Goal: Task Accomplishment & Management: Manage account settings

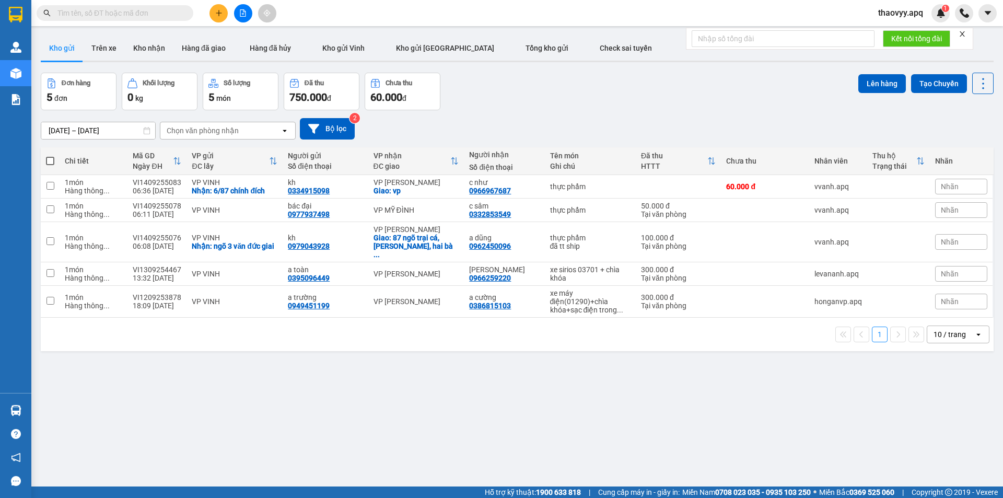
click at [95, 9] on input "text" at bounding box center [118, 12] width 123 height 11
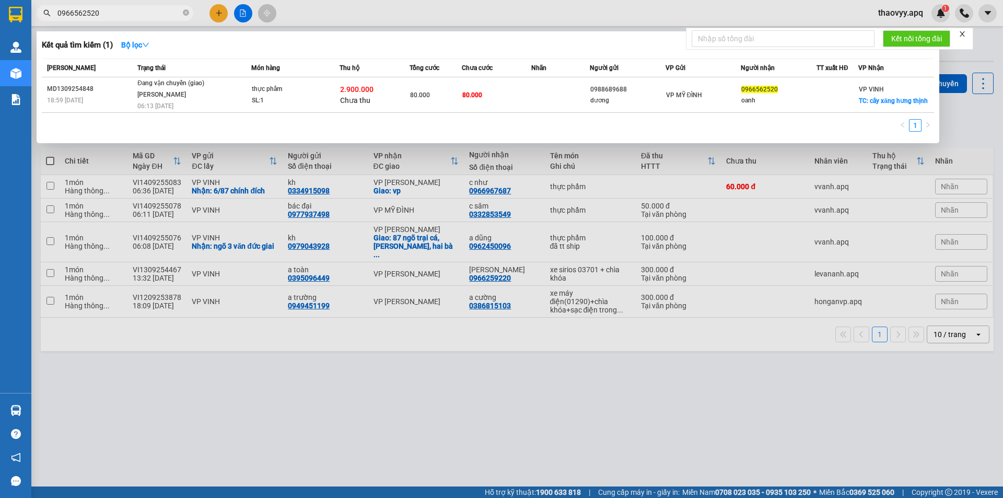
type input "0966562520"
click at [169, 75] on th "Trạng thái" at bounding box center [193, 68] width 117 height 18
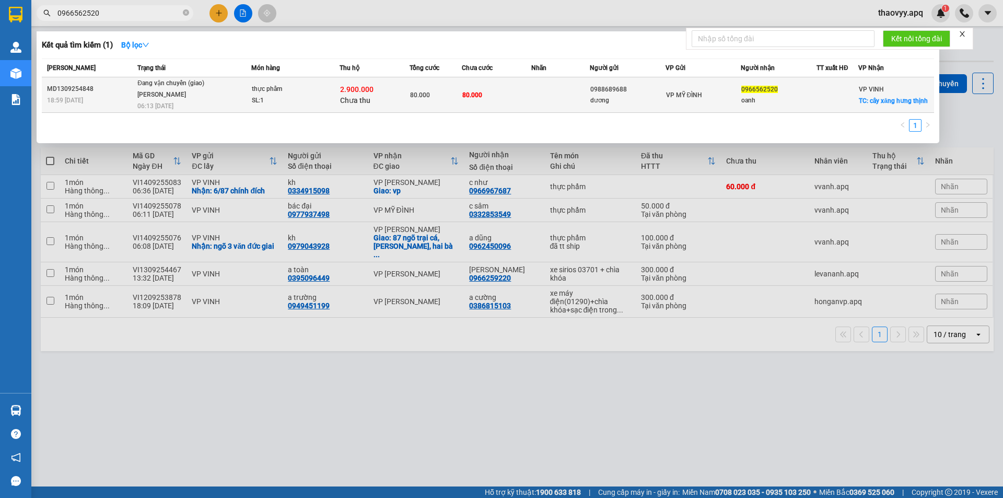
click at [168, 88] on div "Đang vận chuyển (giao)" at bounding box center [176, 83] width 78 height 11
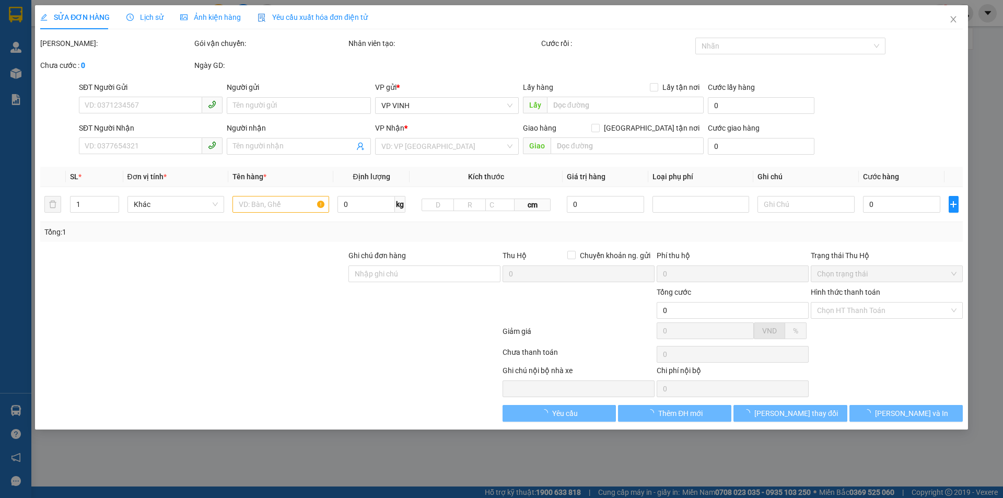
click at [161, 13] on div "SỬA ĐƠN HÀNG Lịch sử Ảnh kiện hàng Yêu cầu xuất hóa đơn điện tử" at bounding box center [204, 17] width 328 height 24
type input "0988689688"
type input "dương"
type input "0966562520"
type input "oanh"
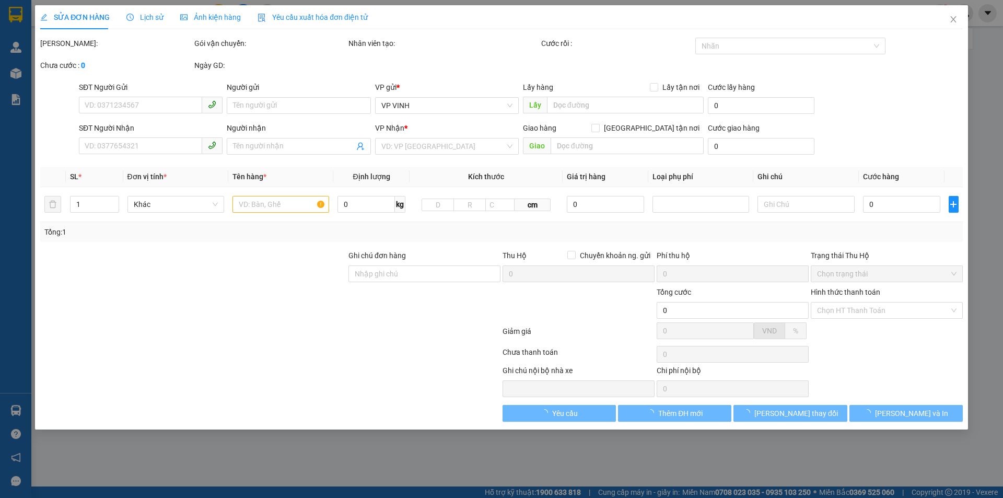
checkbox input "true"
type input "cây xăng hưng thịnh"
checkbox input "true"
type input "2.900.000"
type input "15.000"
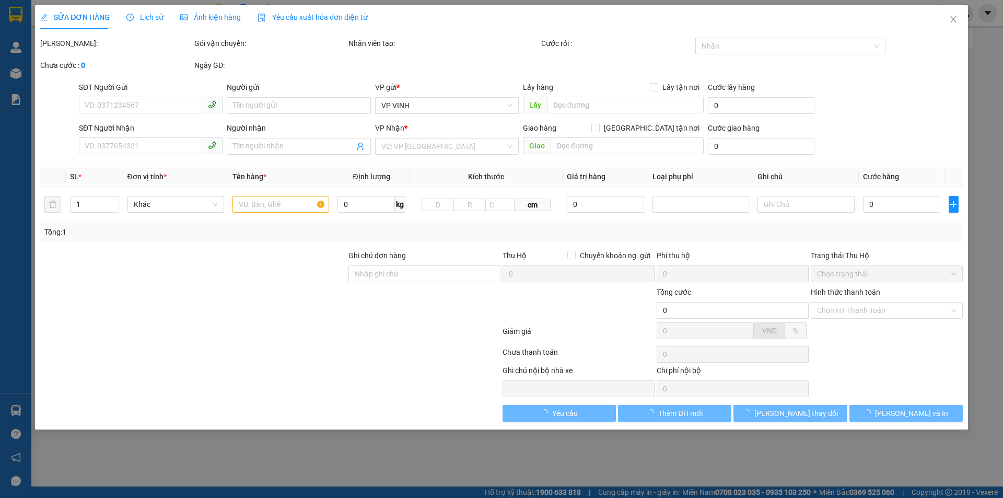
type input "80.000"
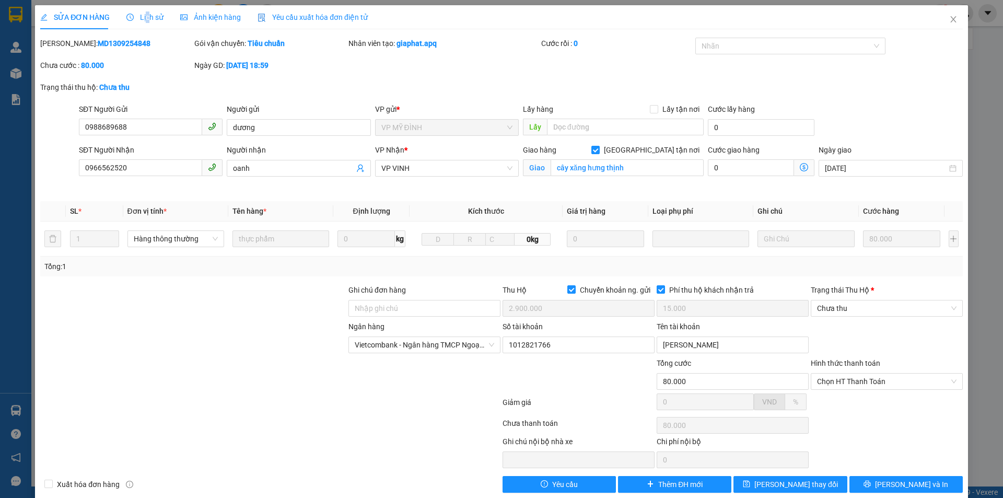
drag, startPoint x: 145, startPoint y: 15, endPoint x: 155, endPoint y: 15, distance: 9.4
click at [144, 15] on span "Lịch sử" at bounding box center [144, 17] width 37 height 8
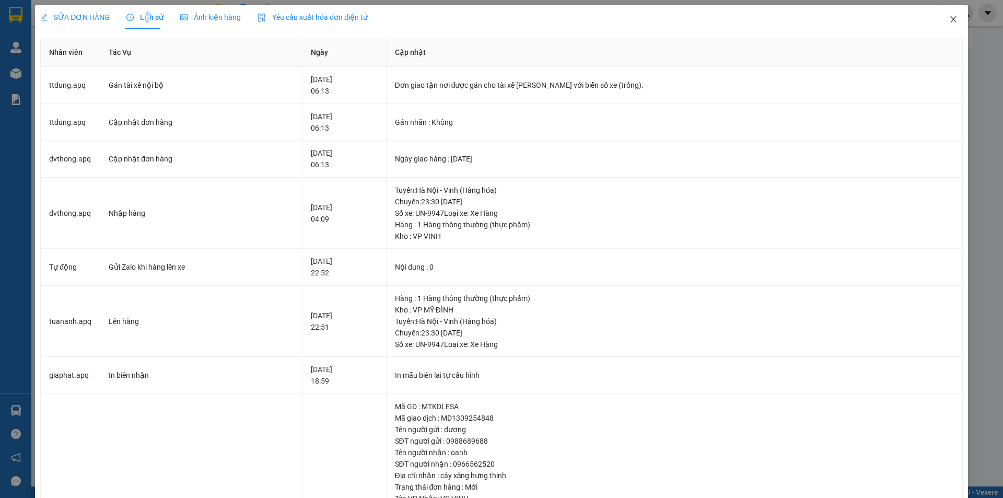
click at [950, 20] on icon "close" at bounding box center [953, 19] width 6 height 6
